Goal: Information Seeking & Learning: Learn about a topic

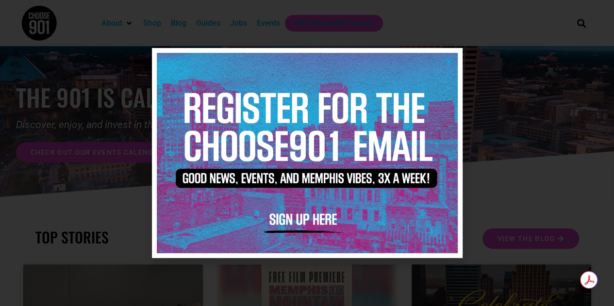
click at [567, 42] on div at bounding box center [307, 153] width 614 height 306
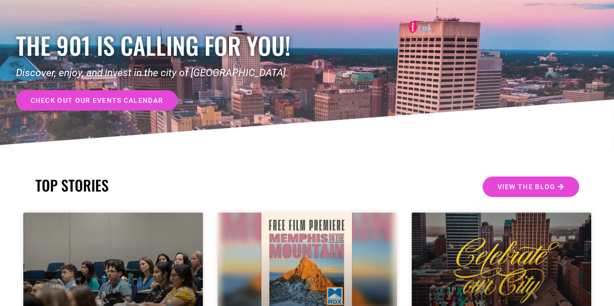
scroll to position [146, 0]
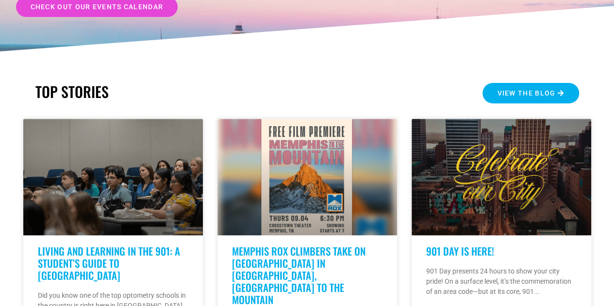
click at [537, 90] on span "View the Blog" at bounding box center [526, 93] width 58 height 7
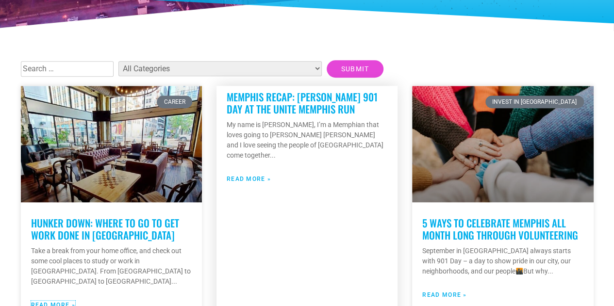
scroll to position [194, 0]
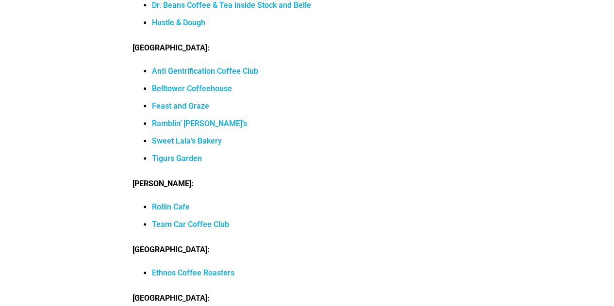
scroll to position [9563, 0]
